Goal: Find contact information: Find contact information

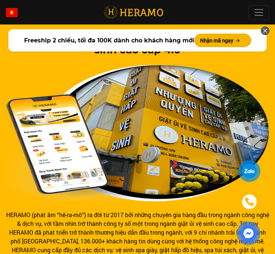
drag, startPoint x: 251, startPoint y: 167, endPoint x: 225, endPoint y: 153, distance: 29.5
click at [225, 153] on img at bounding box center [137, 133] width 263 height 137
drag, startPoint x: 0, startPoint y: 0, endPoint x: 220, endPoint y: 142, distance: 261.6
click at [220, 142] on img at bounding box center [137, 133] width 263 height 137
click at [250, 169] on div at bounding box center [249, 171] width 14 height 14
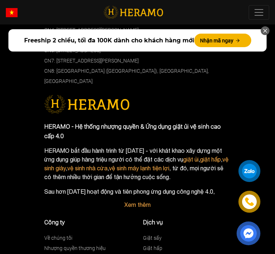
scroll to position [3969, 0]
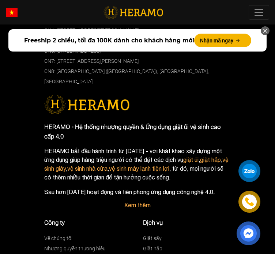
drag, startPoint x: 66, startPoint y: 134, endPoint x: 98, endPoint y: 131, distance: 32.6
copy span "0868050586"
